Goal: Information Seeking & Learning: Learn about a topic

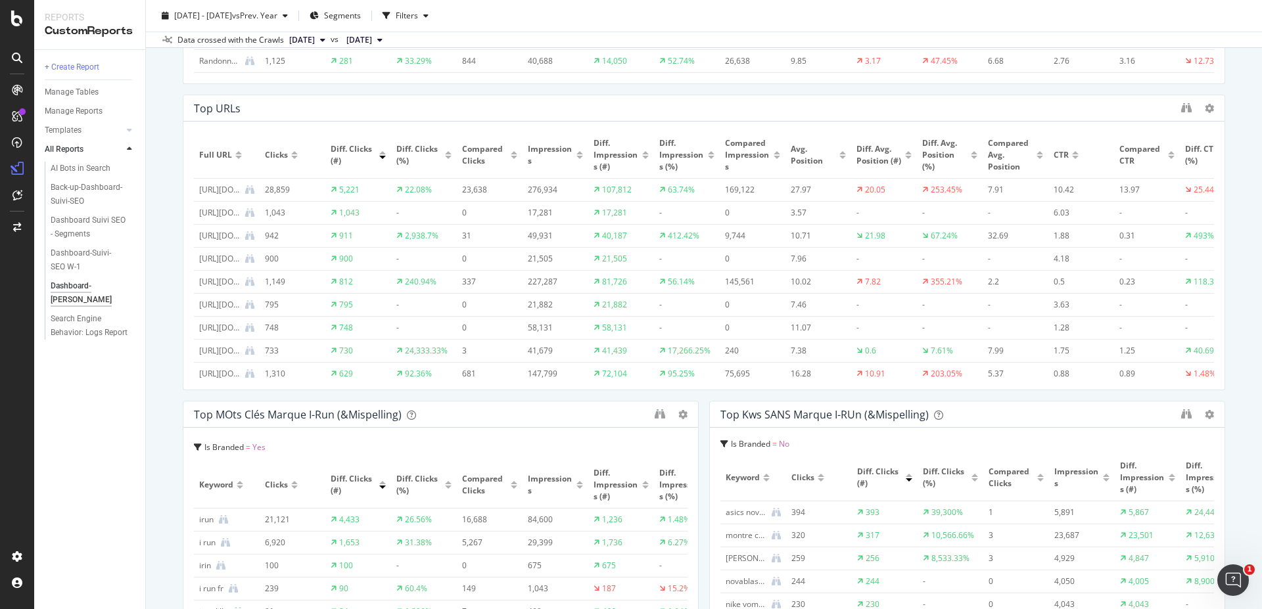
scroll to position [552, 0]
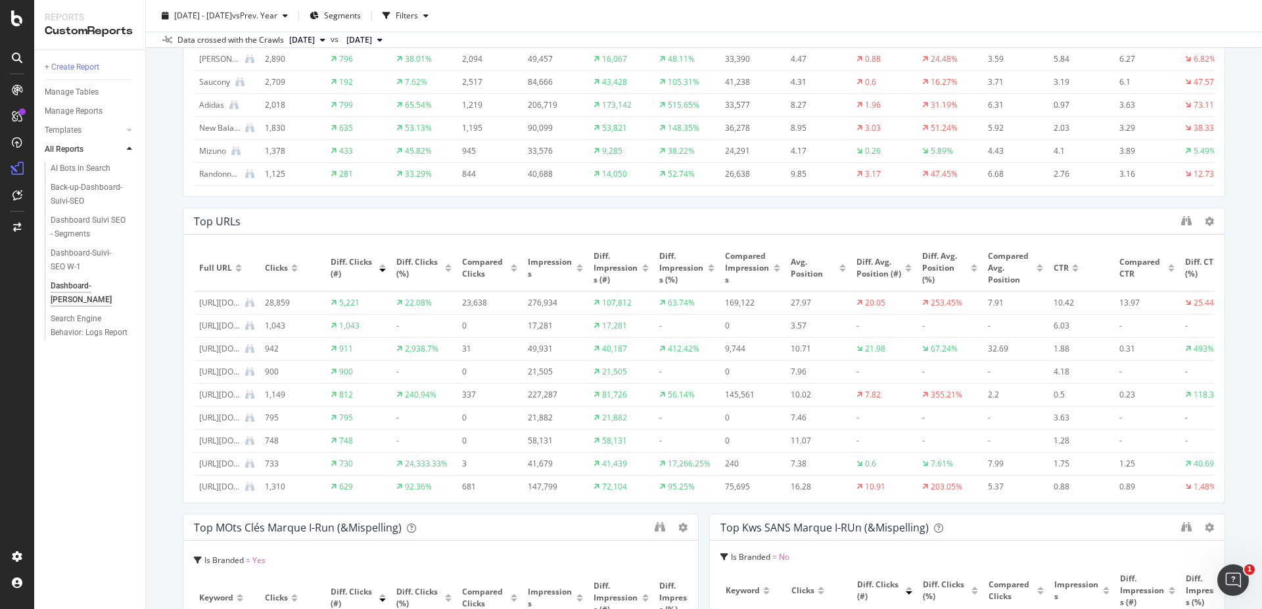
click at [382, 264] on div at bounding box center [382, 265] width 7 height 3
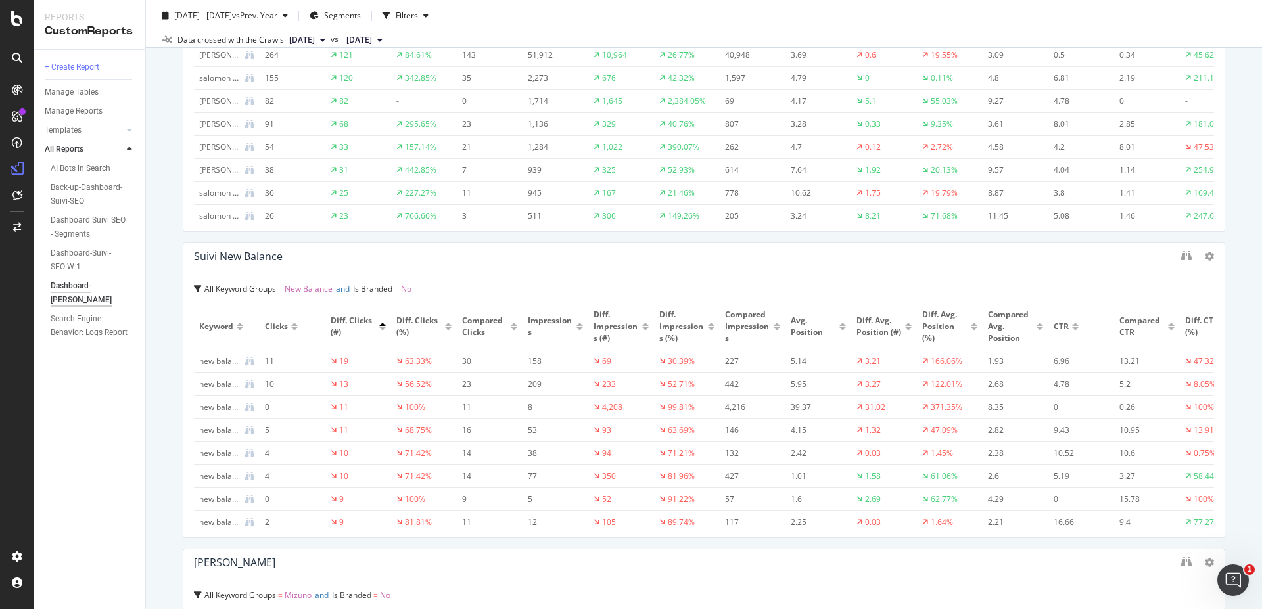
scroll to position [3703, 0]
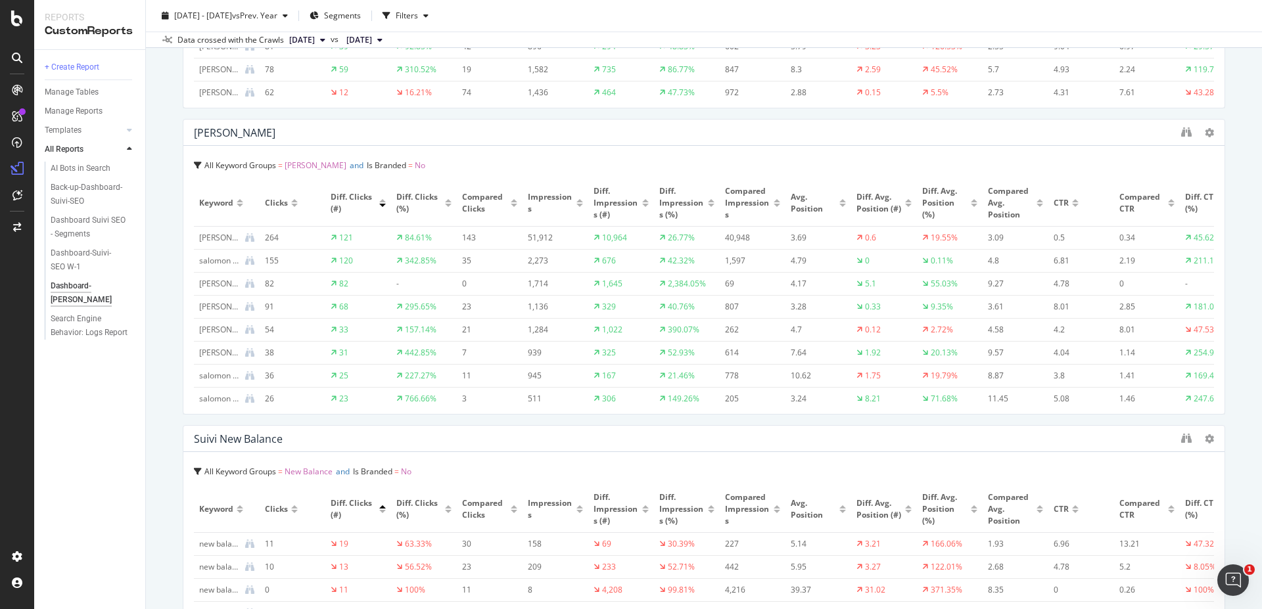
click at [1181, 131] on icon "binoculars" at bounding box center [1186, 132] width 11 height 11
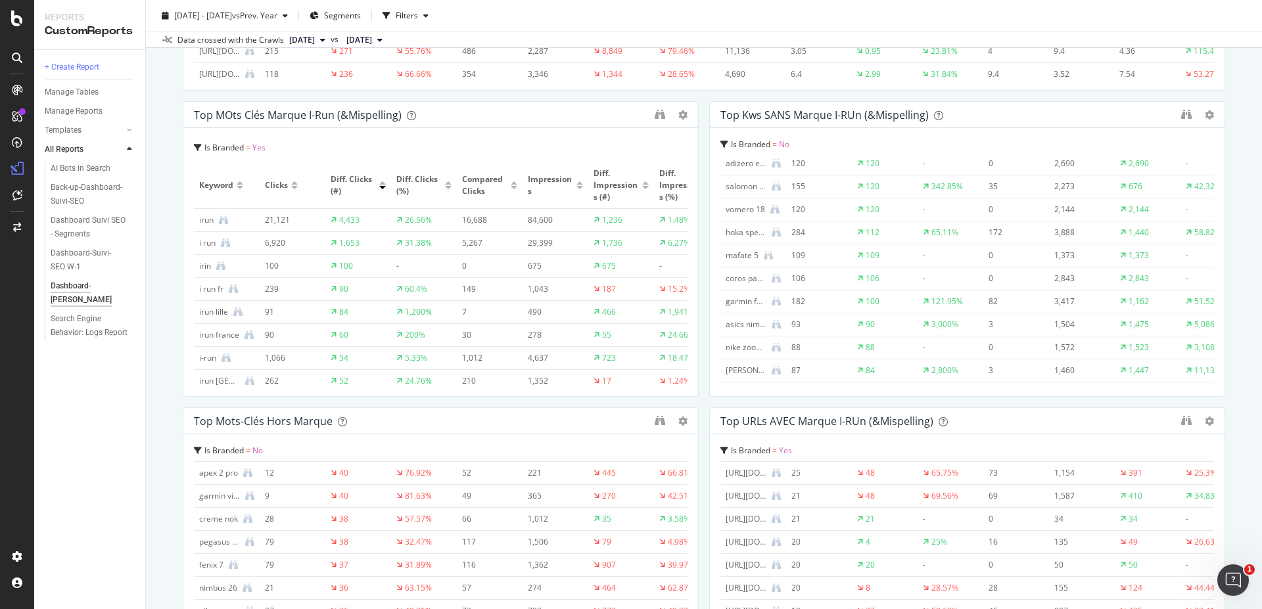
scroll to position [628, 0]
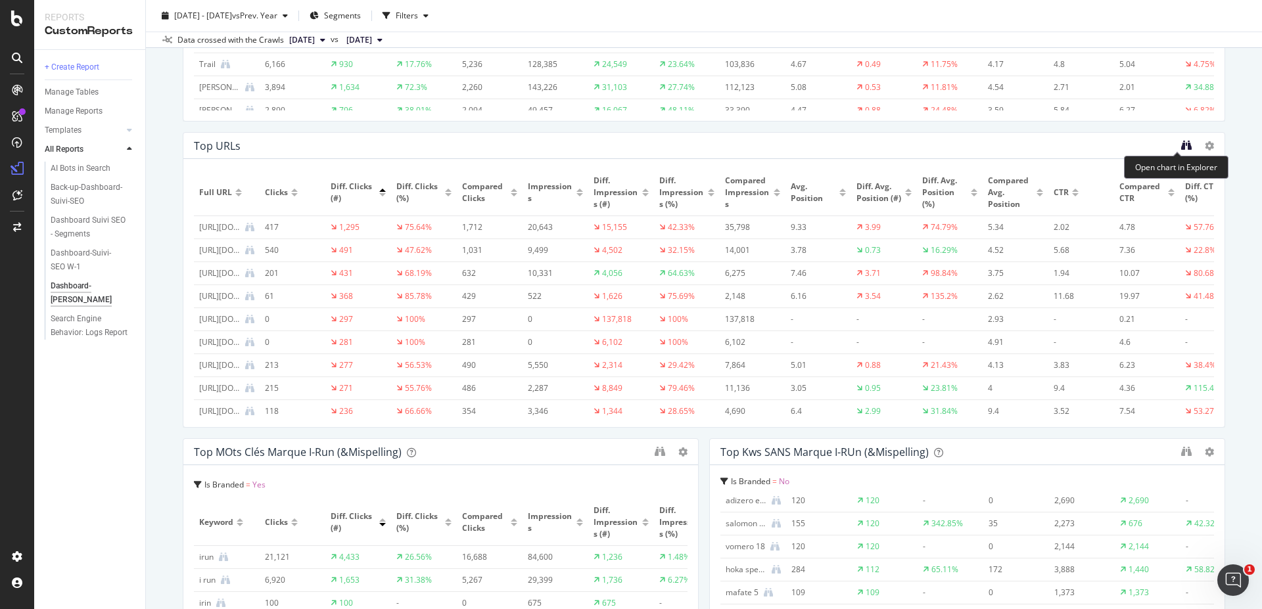
click at [1181, 143] on icon "binoculars" at bounding box center [1186, 145] width 11 height 11
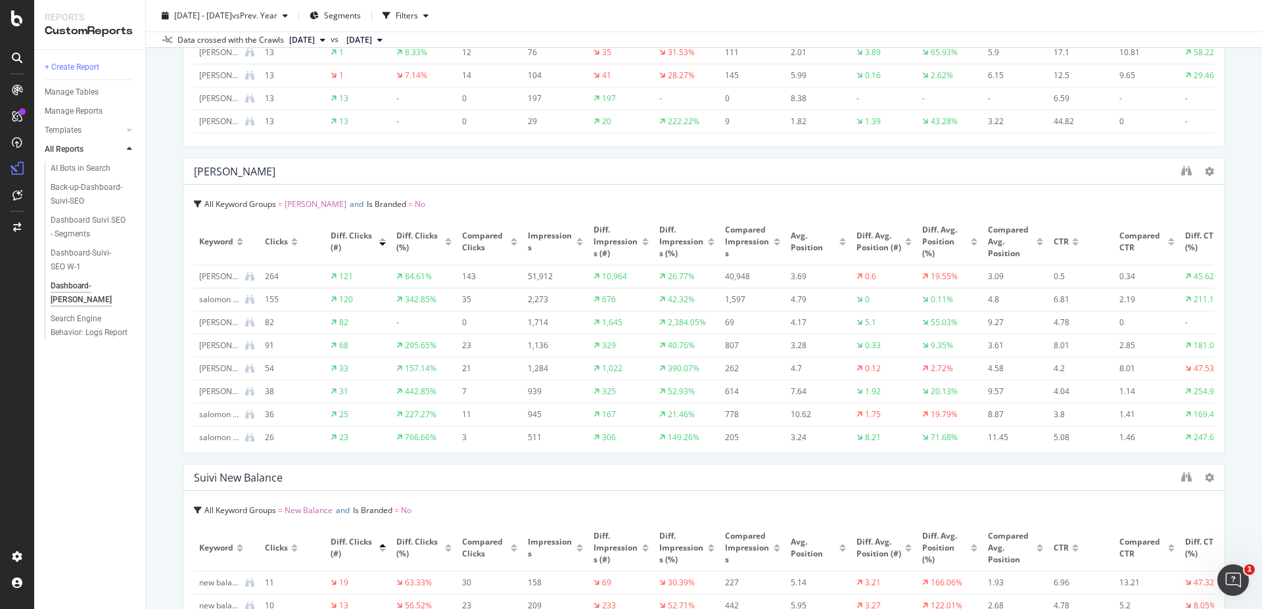
scroll to position [3703, 0]
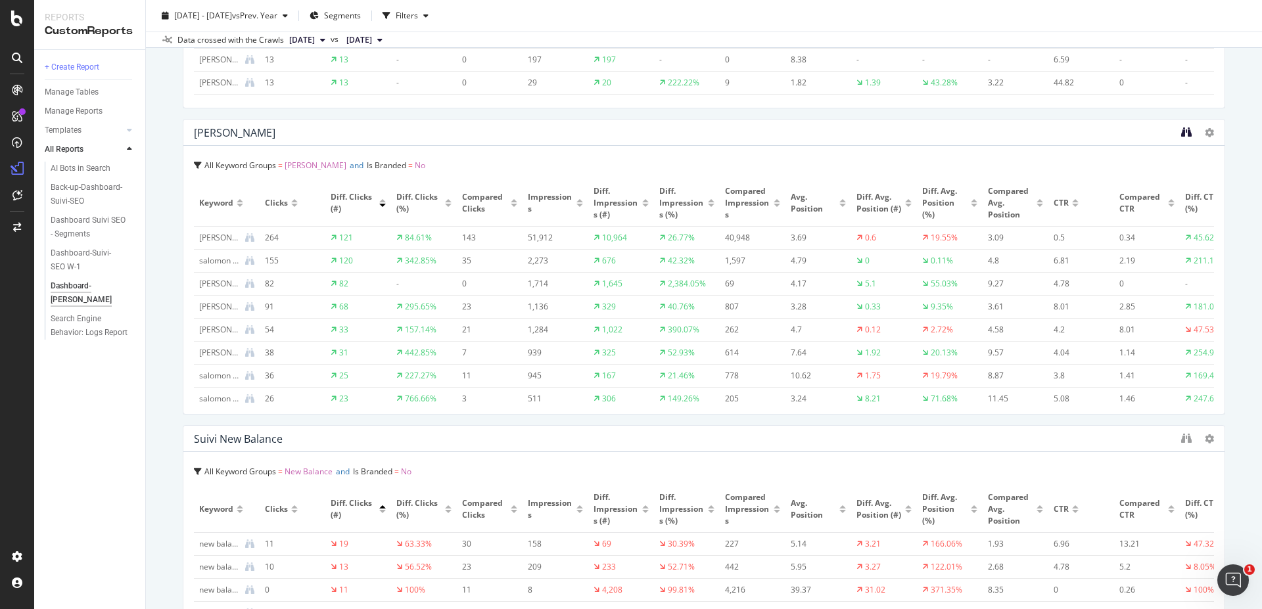
click at [1181, 134] on icon "binoculars" at bounding box center [1186, 132] width 11 height 11
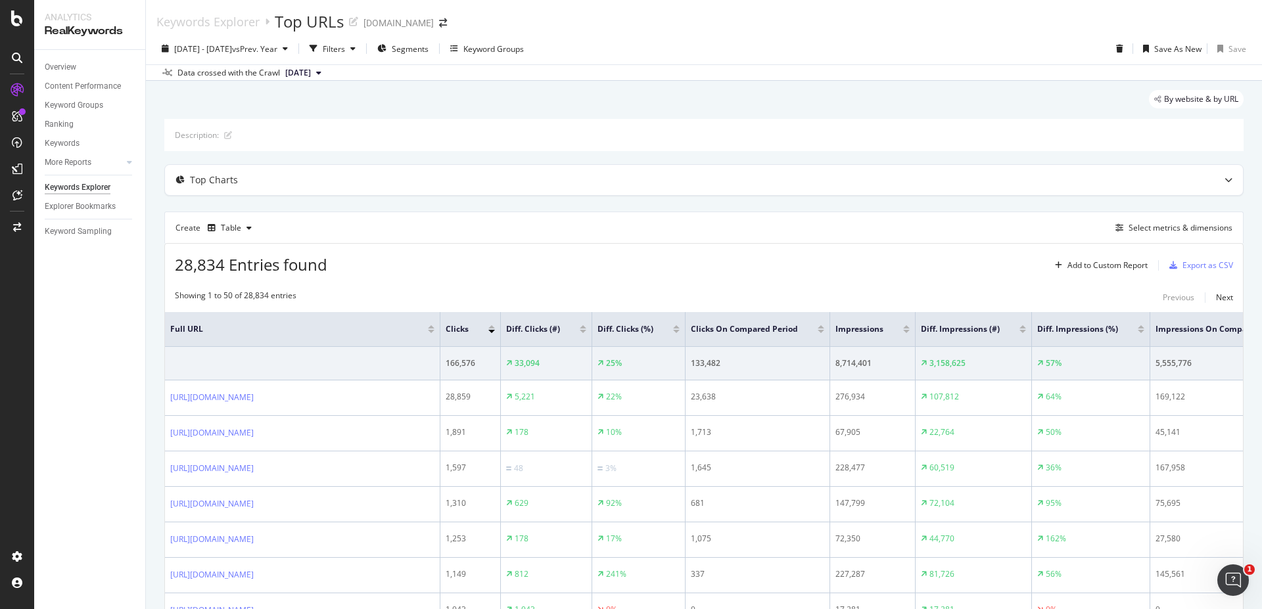
click at [586, 330] on div at bounding box center [583, 331] width 7 height 3
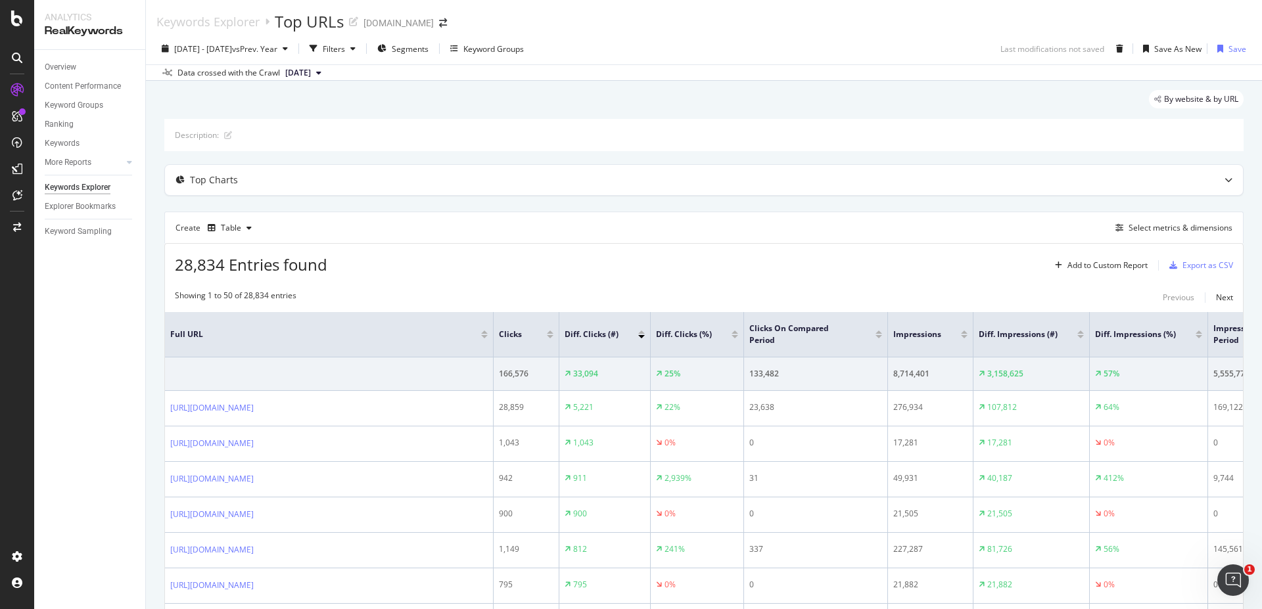
click at [641, 331] on div at bounding box center [641, 332] width 7 height 3
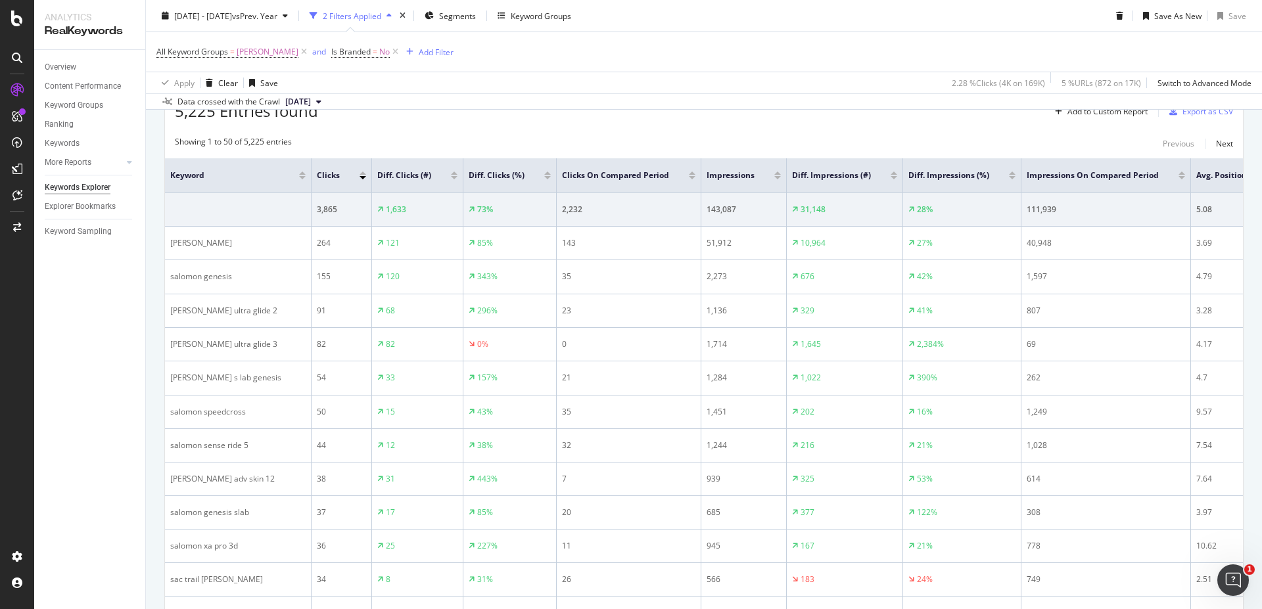
scroll to position [79, 0]
